Goal: Task Accomplishment & Management: Use online tool/utility

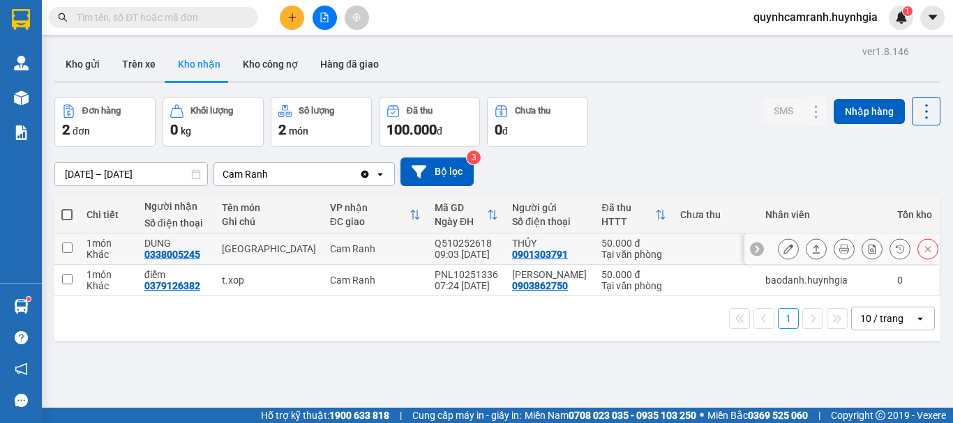
click at [783, 251] on icon at bounding box center [788, 249] width 10 height 10
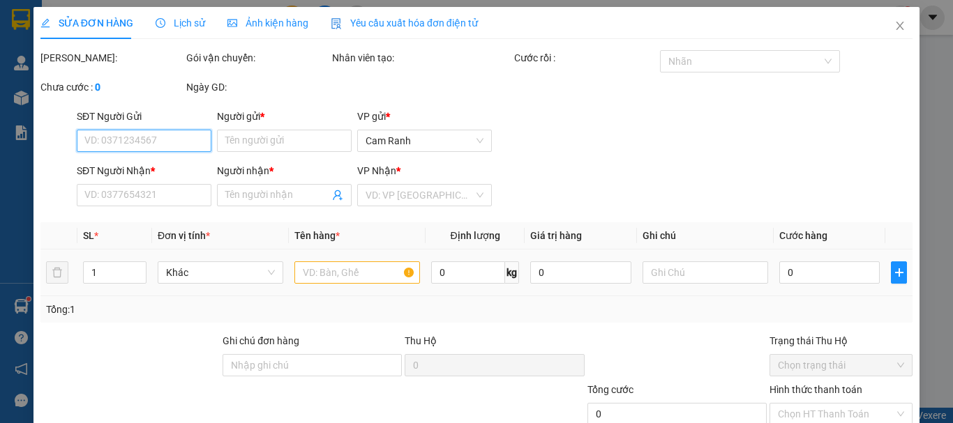
type input "0901303791"
type input "THỦY"
type input "0338005245"
type input "DUNG"
type input "50.000"
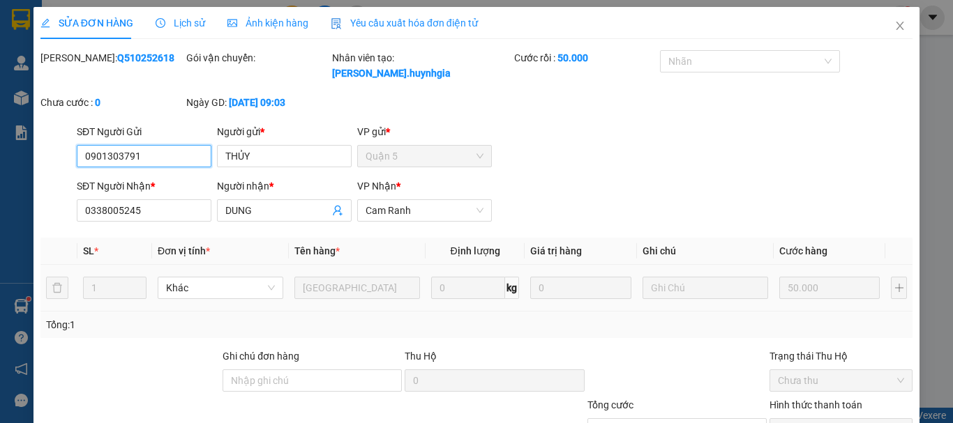
scroll to position [70, 0]
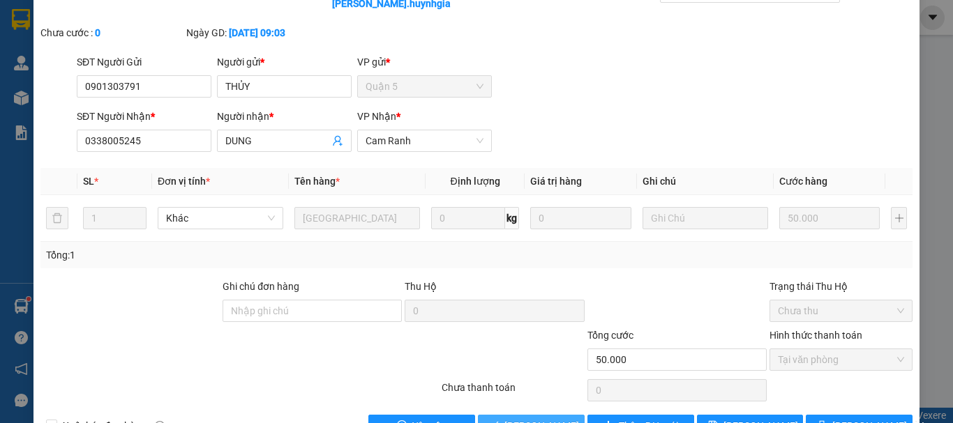
click at [524, 419] on span "[PERSON_NAME] và Giao hàng" at bounding box center [571, 426] width 134 height 15
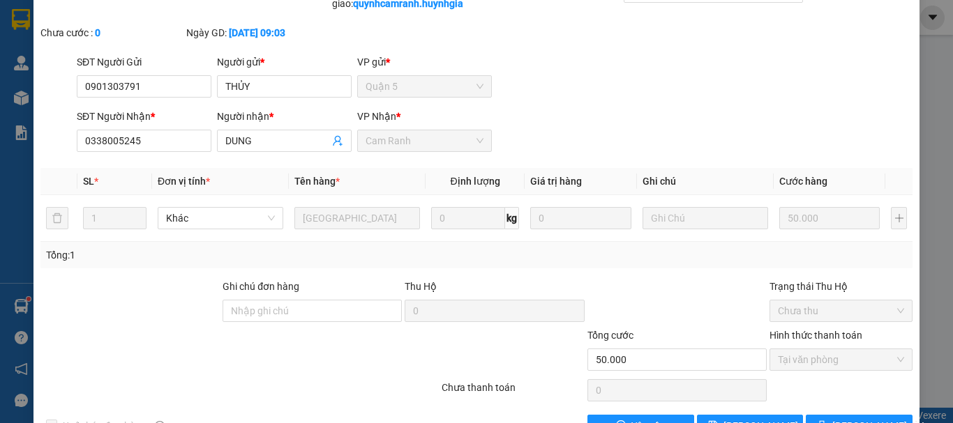
scroll to position [0, 0]
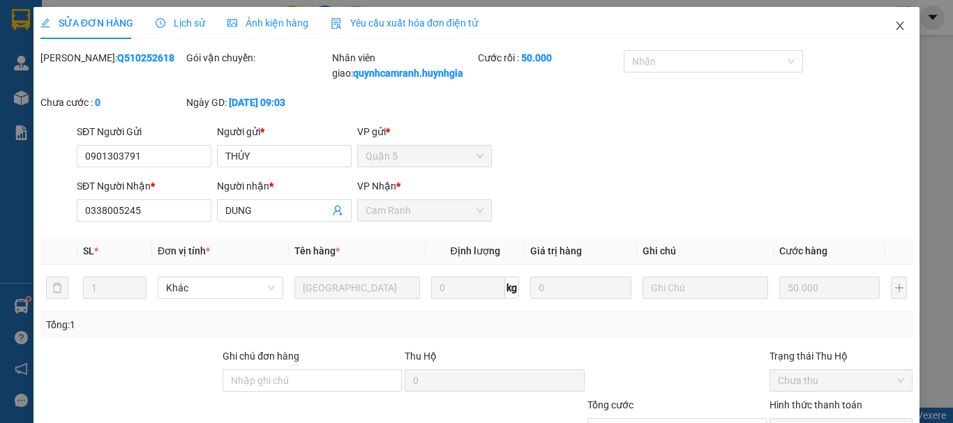
click at [894, 24] on icon "close" at bounding box center [899, 25] width 11 height 11
